Goal: Task Accomplishment & Management: Manage account settings

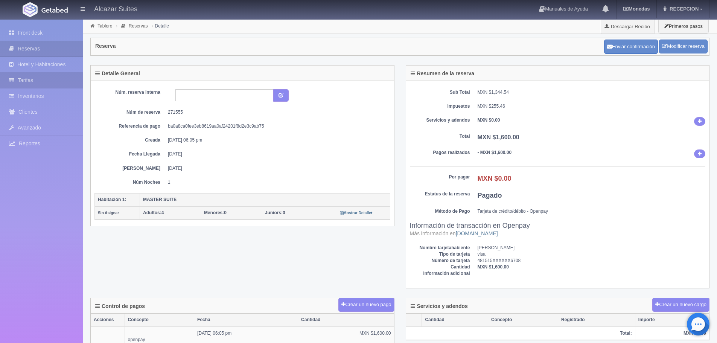
scroll to position [250, 0]
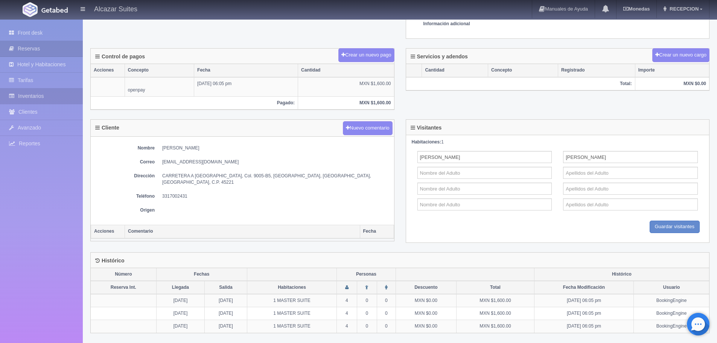
click at [47, 95] on link "Inventarios" at bounding box center [41, 95] width 83 height 15
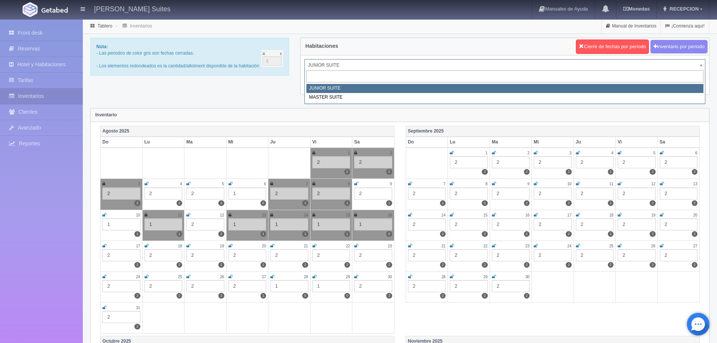
drag, startPoint x: 331, startPoint y: 63, endPoint x: 333, endPoint y: 90, distance: 27.2
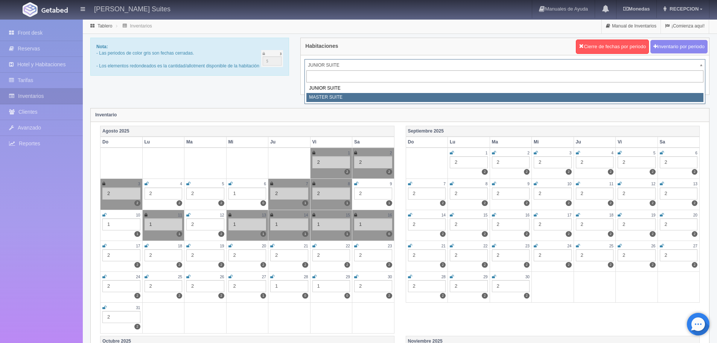
select select "305"
